Goal: Information Seeking & Learning: Learn about a topic

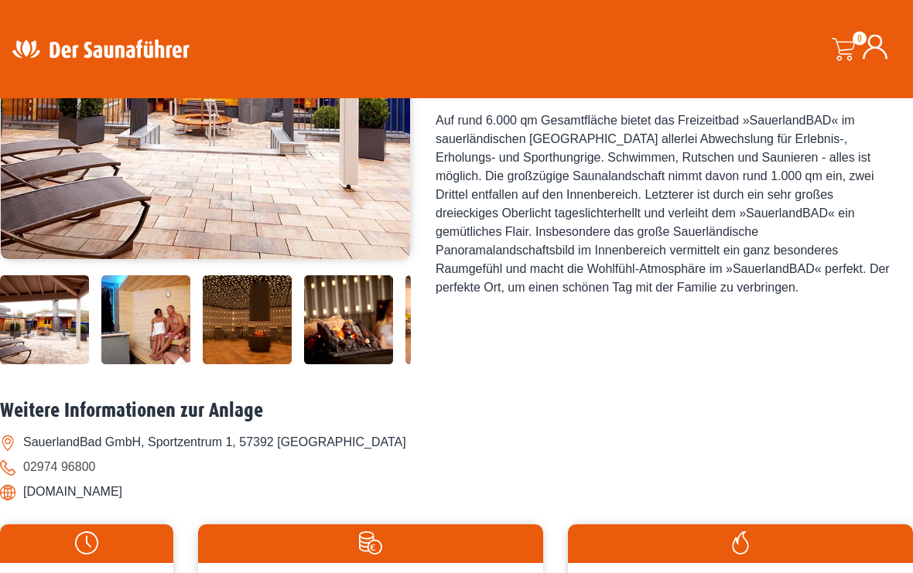
scroll to position [388, 0]
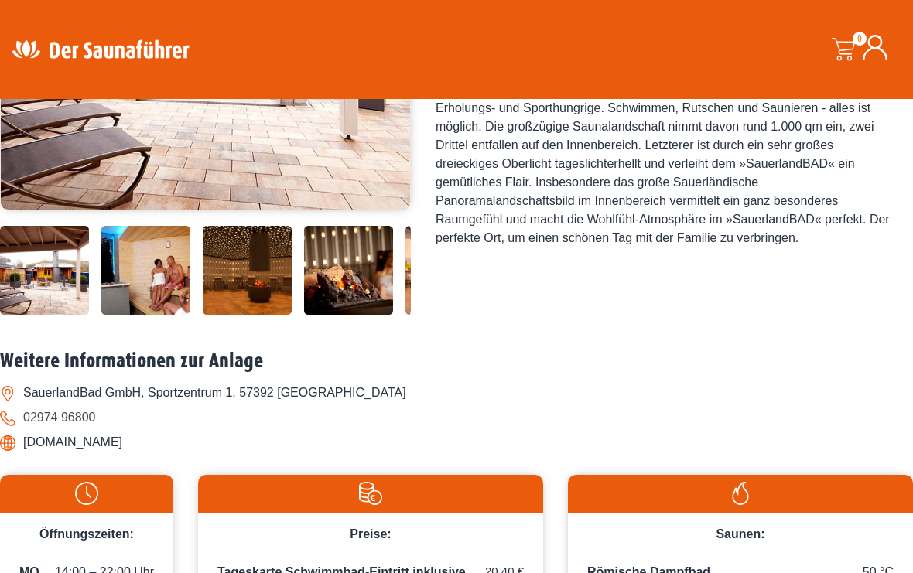
click at [139, 315] on img at bounding box center [145, 270] width 89 height 89
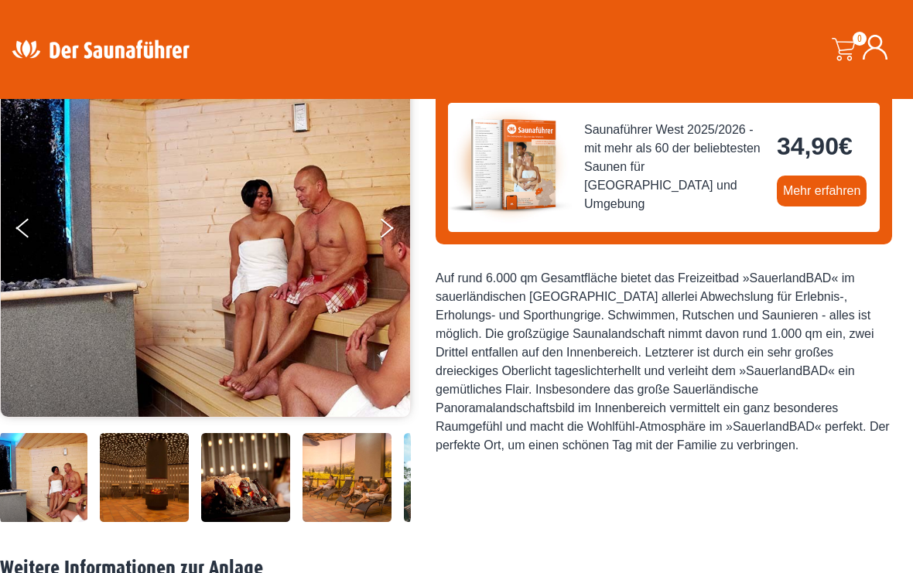
scroll to position [179, 0]
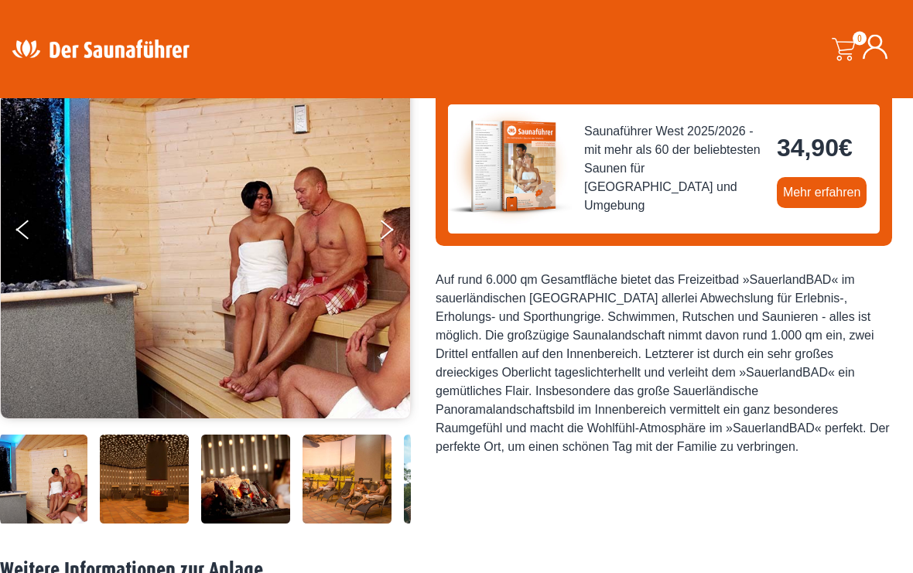
click at [393, 235] on button "Next" at bounding box center [397, 233] width 39 height 39
click at [389, 229] on button "Next" at bounding box center [397, 233] width 39 height 39
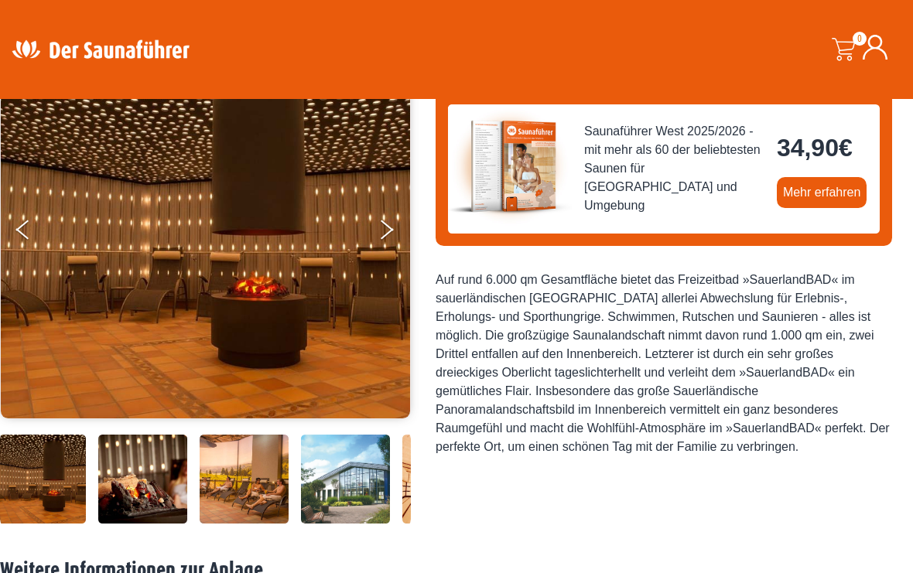
click at [387, 234] on button "Next" at bounding box center [397, 233] width 39 height 39
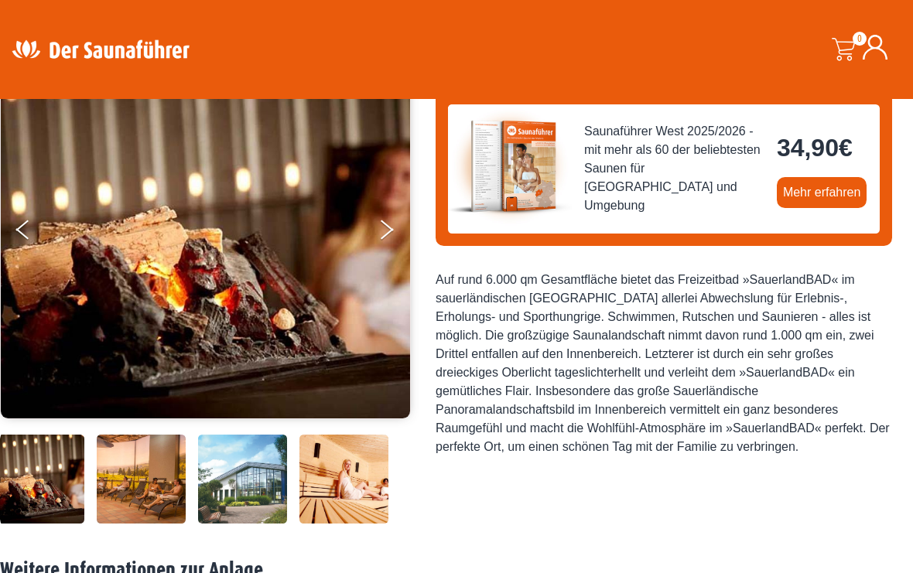
click at [391, 233] on button "Next" at bounding box center [397, 233] width 39 height 39
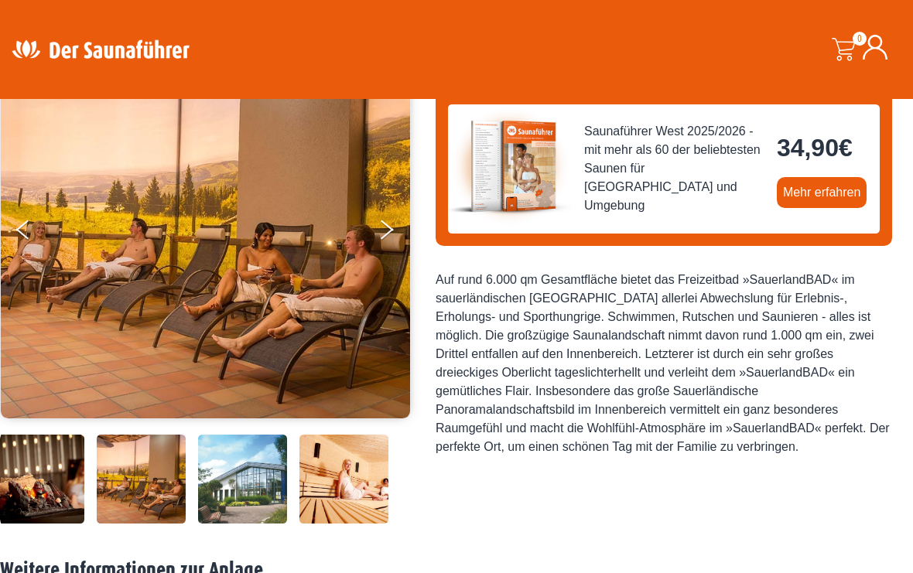
click at [394, 226] on button "Next" at bounding box center [397, 233] width 39 height 39
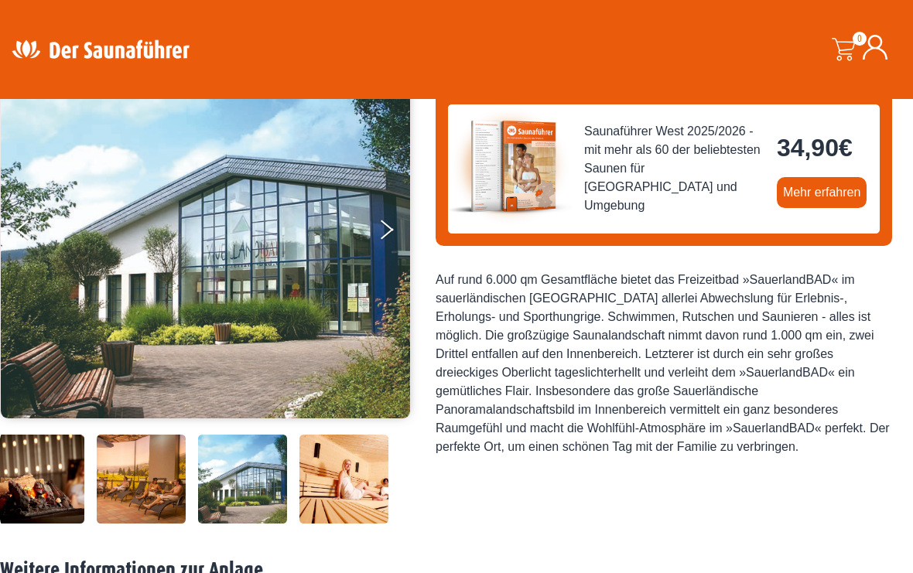
click at [388, 229] on button "Next" at bounding box center [397, 233] width 39 height 39
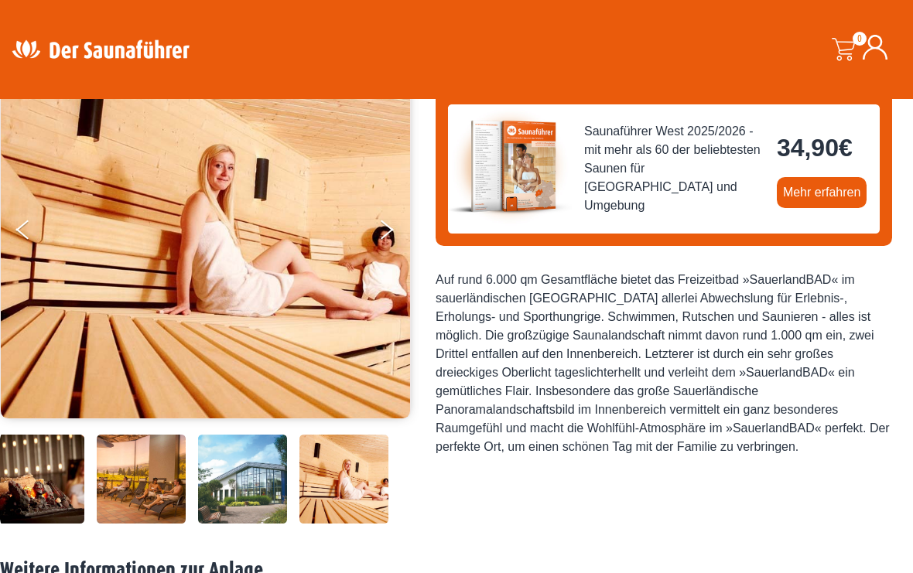
click at [387, 236] on button "Next" at bounding box center [397, 233] width 39 height 39
click at [391, 234] on button "Next" at bounding box center [397, 233] width 39 height 39
click at [391, 231] on button "Next" at bounding box center [397, 233] width 39 height 39
click at [383, 229] on button "Next" at bounding box center [397, 233] width 39 height 39
click at [382, 224] on icon "Next" at bounding box center [387, 225] width 13 height 11
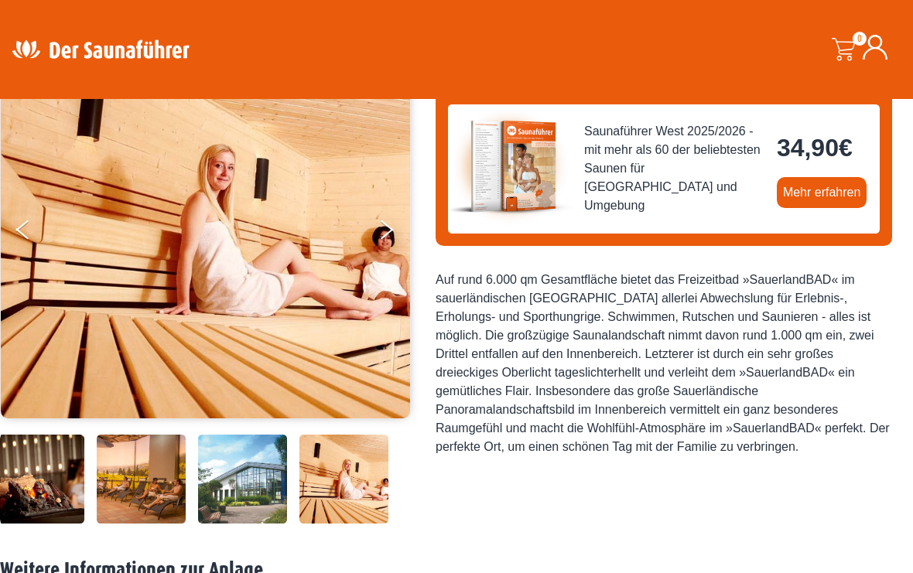
click at [389, 237] on button "Next" at bounding box center [397, 233] width 39 height 39
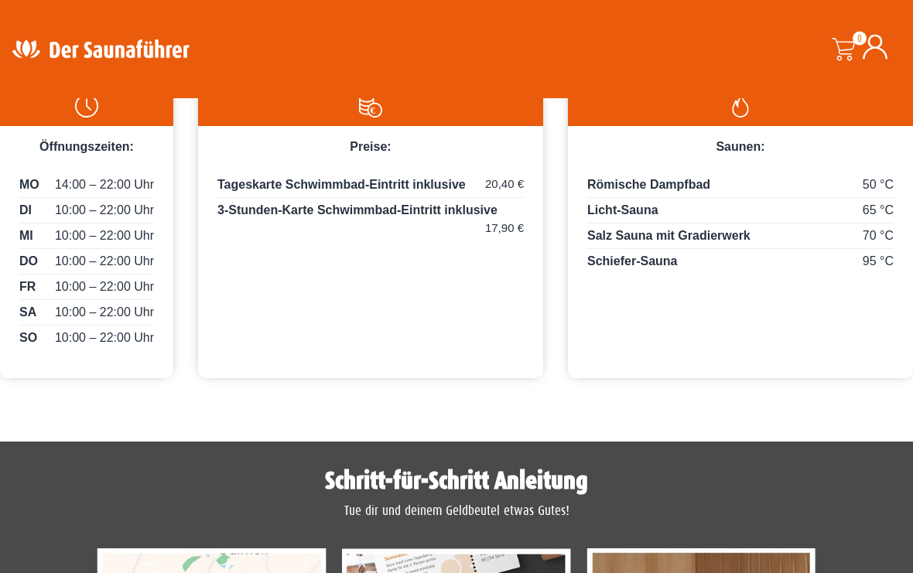
scroll to position [776, 0]
